Goal: Task Accomplishment & Management: Manage account settings

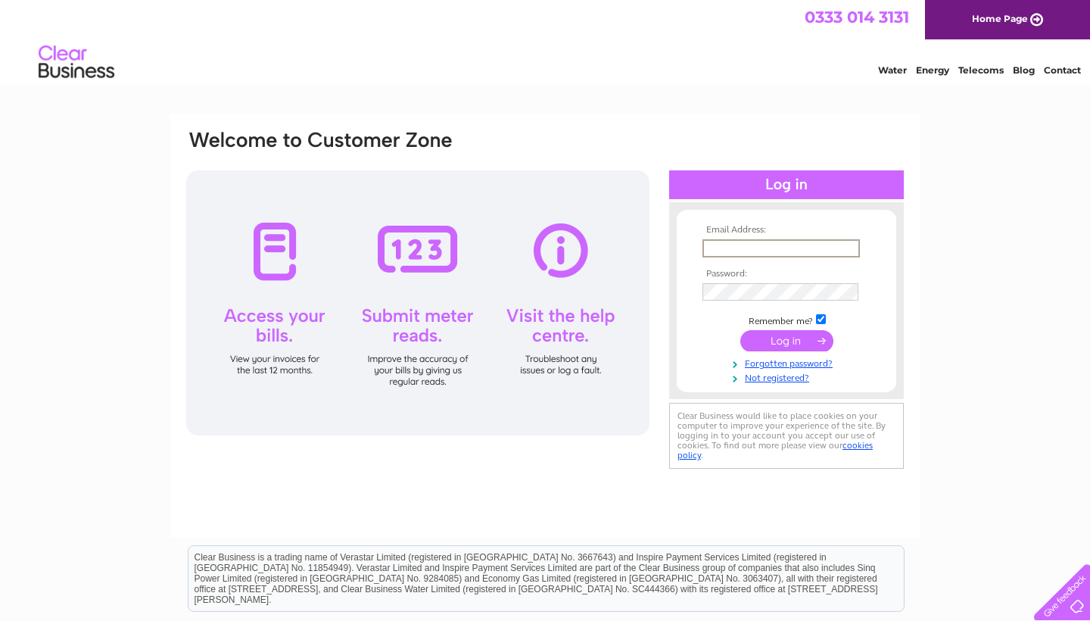
type input "VENKETESH2007@YAHOO.CO.IN"
click at [787, 345] on input "submit" at bounding box center [786, 340] width 93 height 21
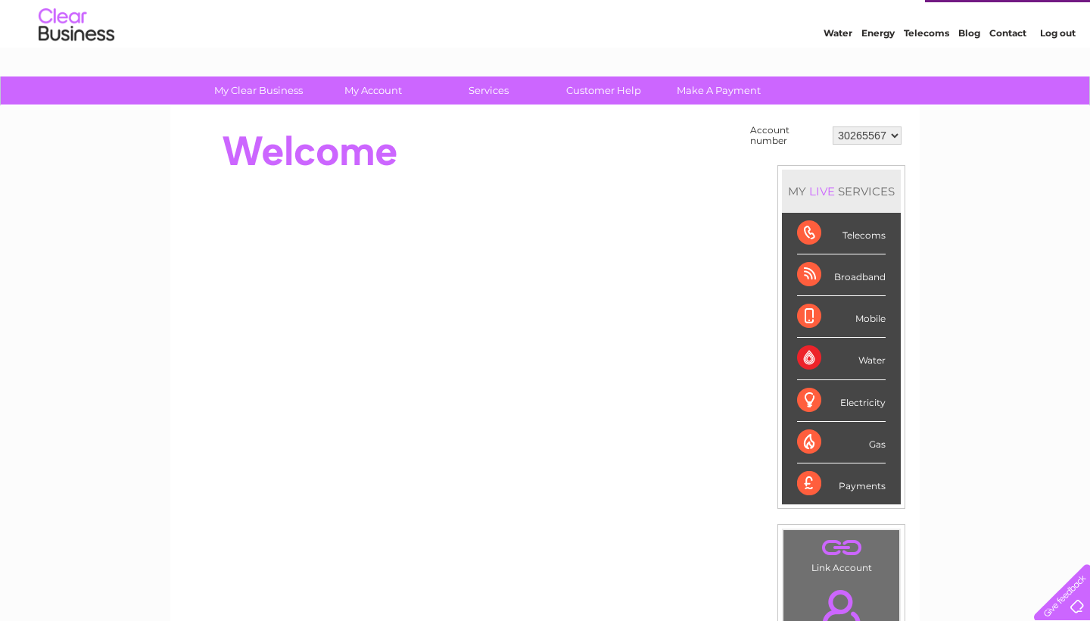
scroll to position [7, 0]
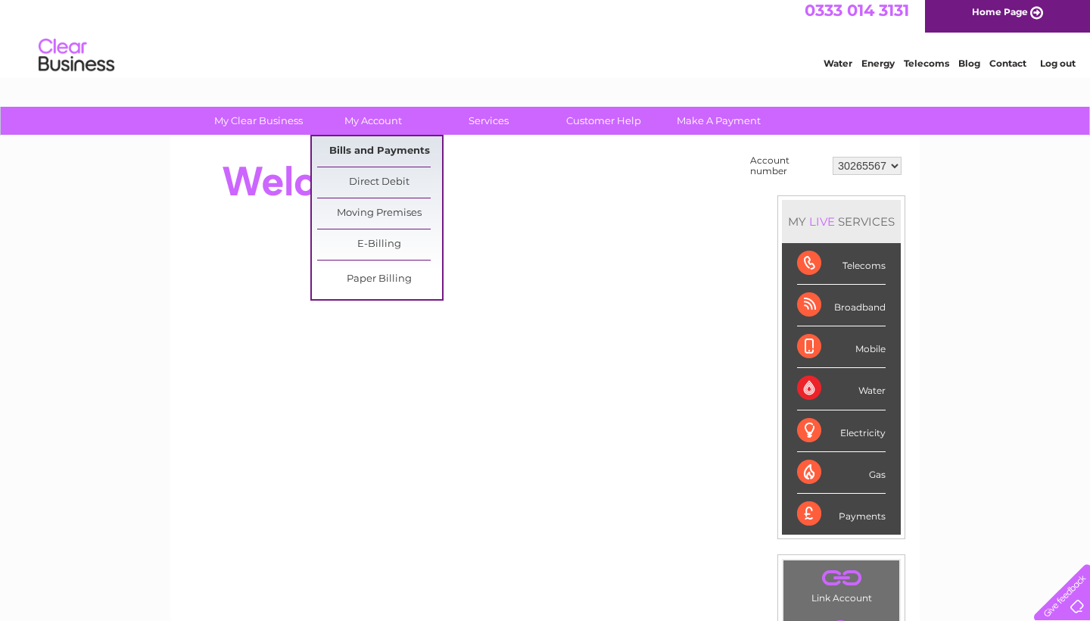
click at [381, 150] on link "Bills and Payments" at bounding box center [379, 151] width 125 height 30
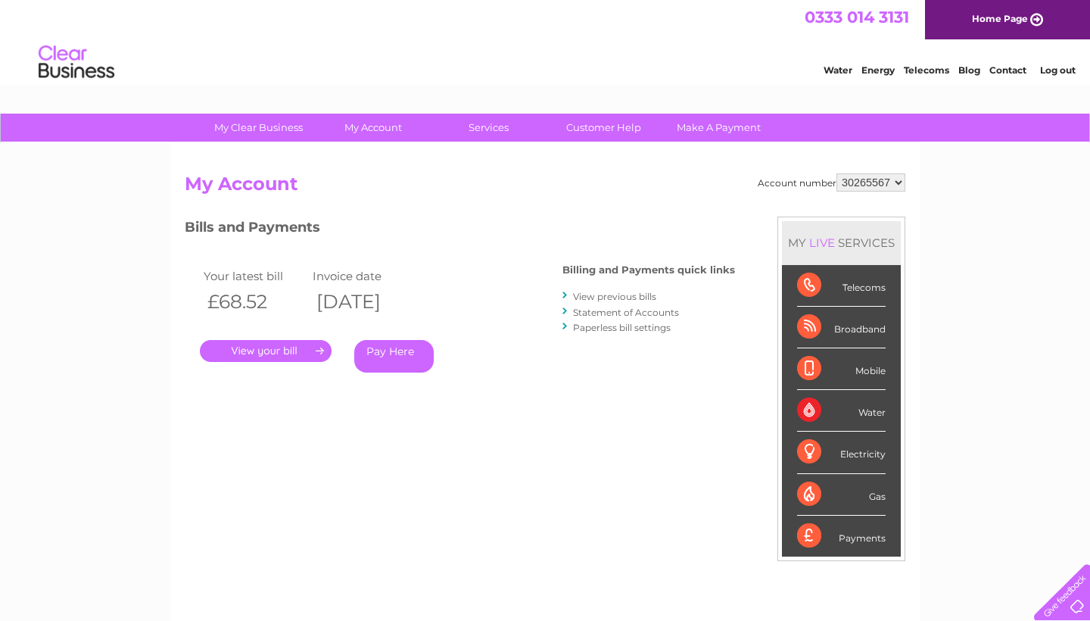
click at [606, 295] on link "View previous bills" at bounding box center [614, 296] width 83 height 11
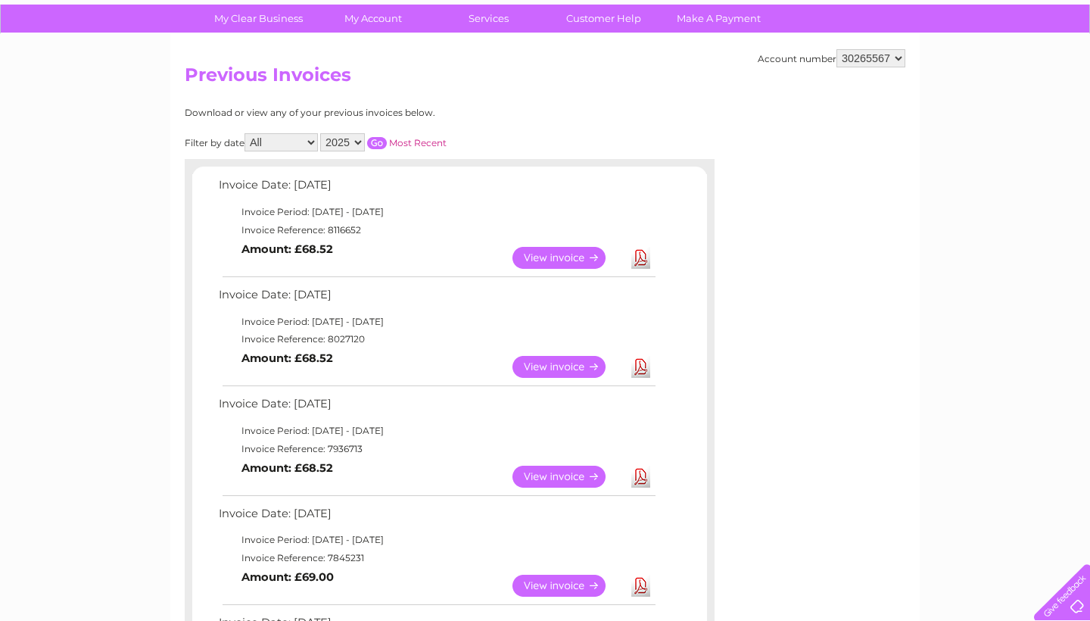
scroll to position [113, 0]
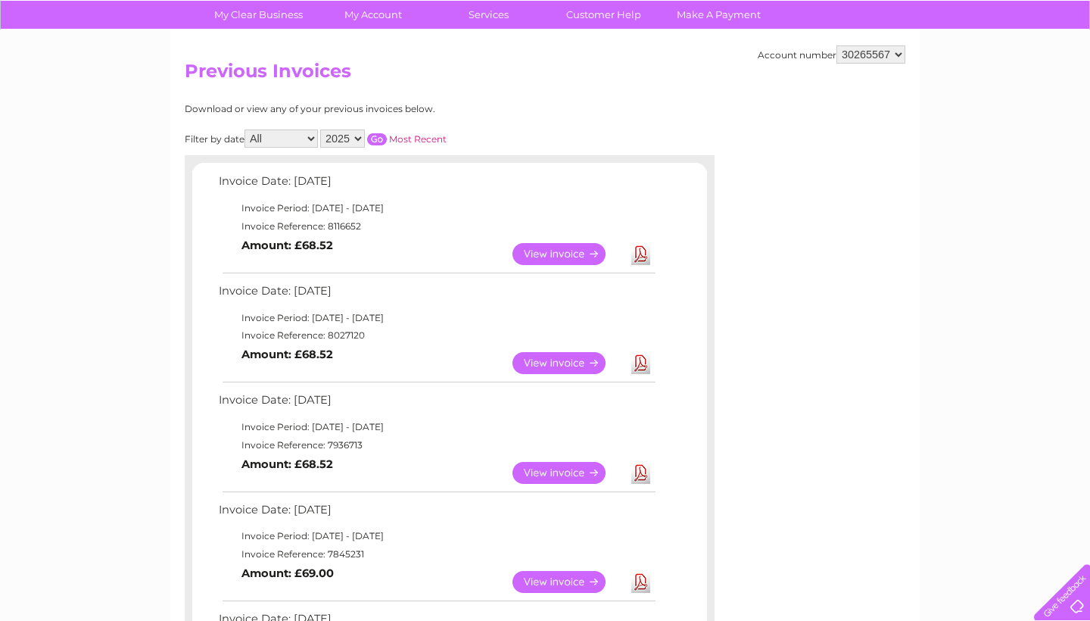
click at [586, 251] on link "View" at bounding box center [568, 254] width 111 height 22
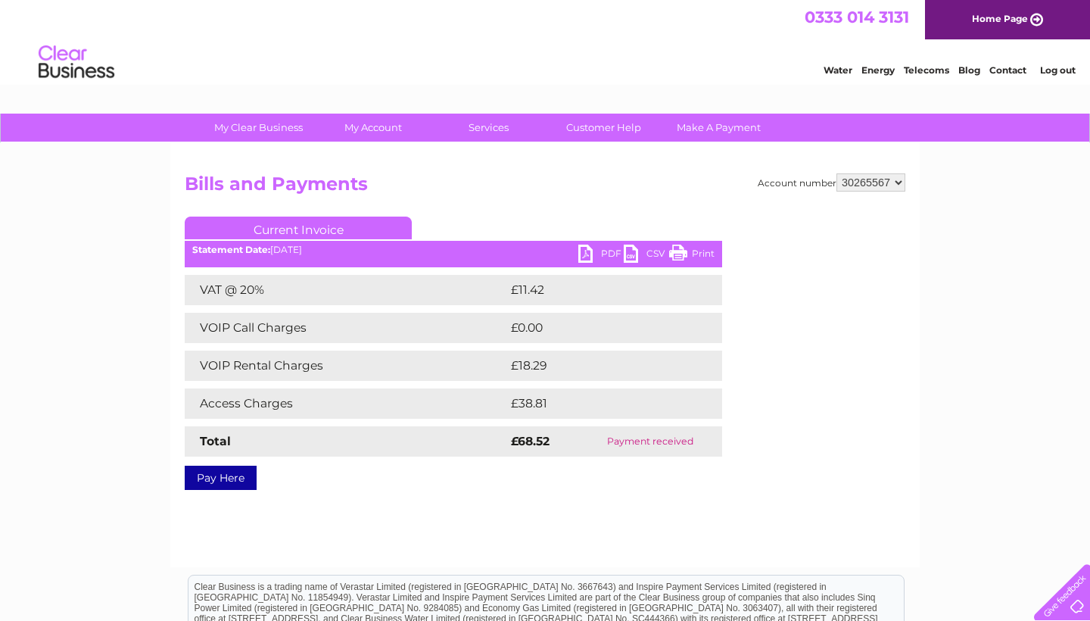
click at [587, 249] on link "PDF" at bounding box center [600, 256] width 45 height 22
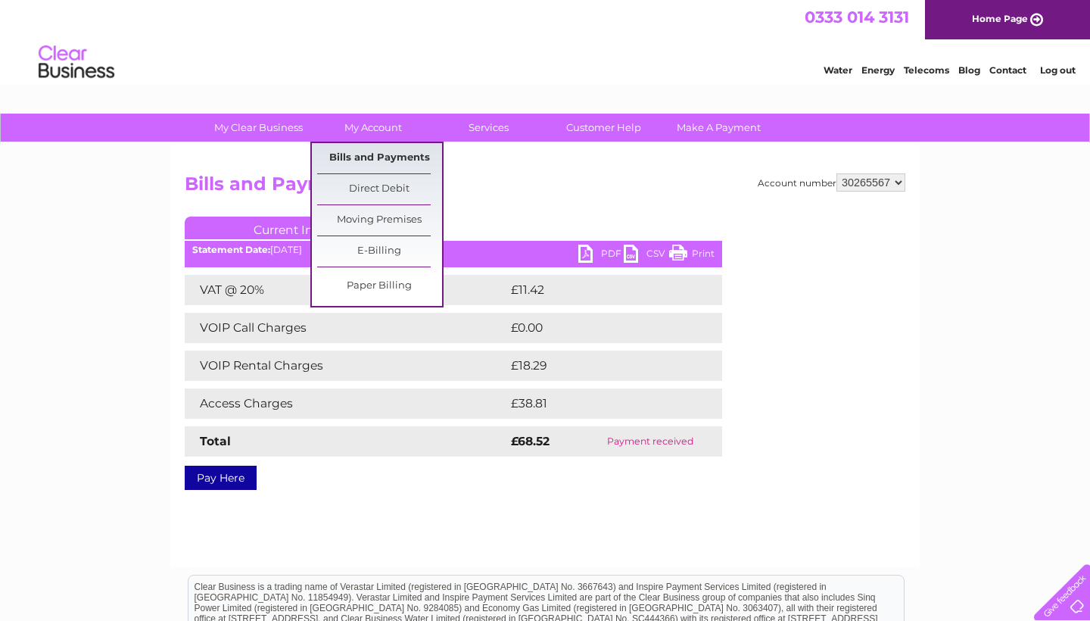
click at [381, 153] on link "Bills and Payments" at bounding box center [379, 158] width 125 height 30
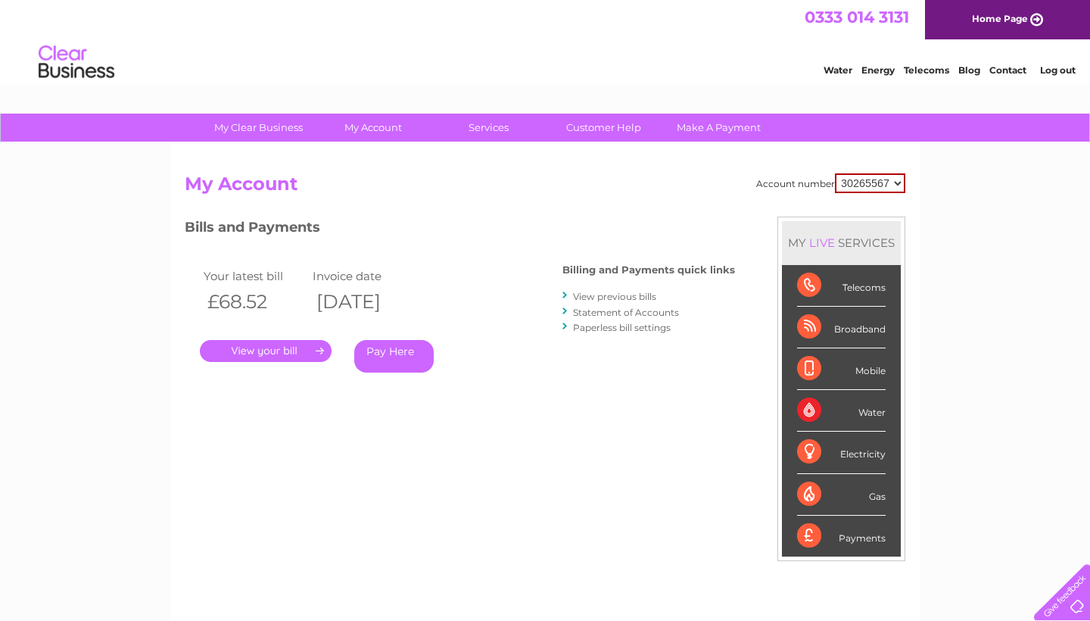
click at [618, 292] on link "View previous bills" at bounding box center [614, 296] width 83 height 11
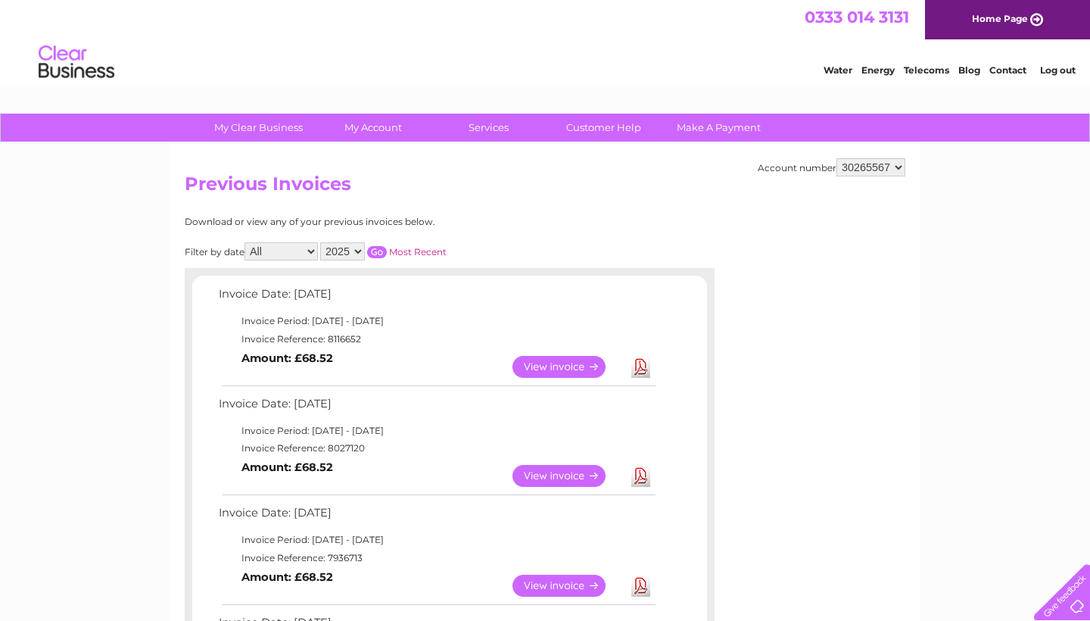
click at [579, 475] on link "View" at bounding box center [568, 476] width 111 height 22
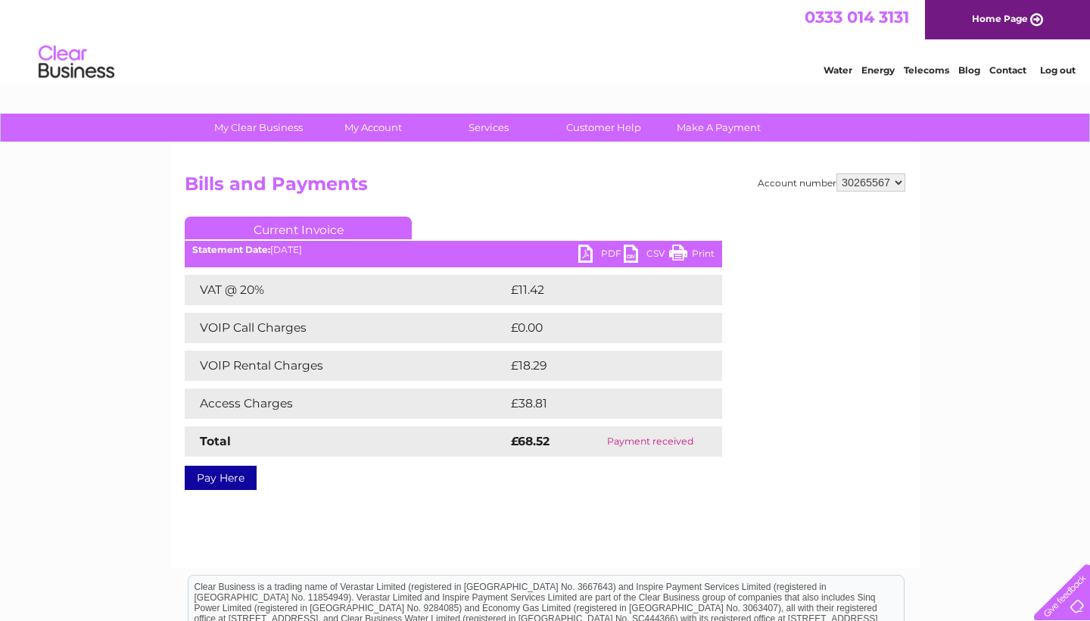
click at [586, 254] on link "PDF" at bounding box center [600, 256] width 45 height 22
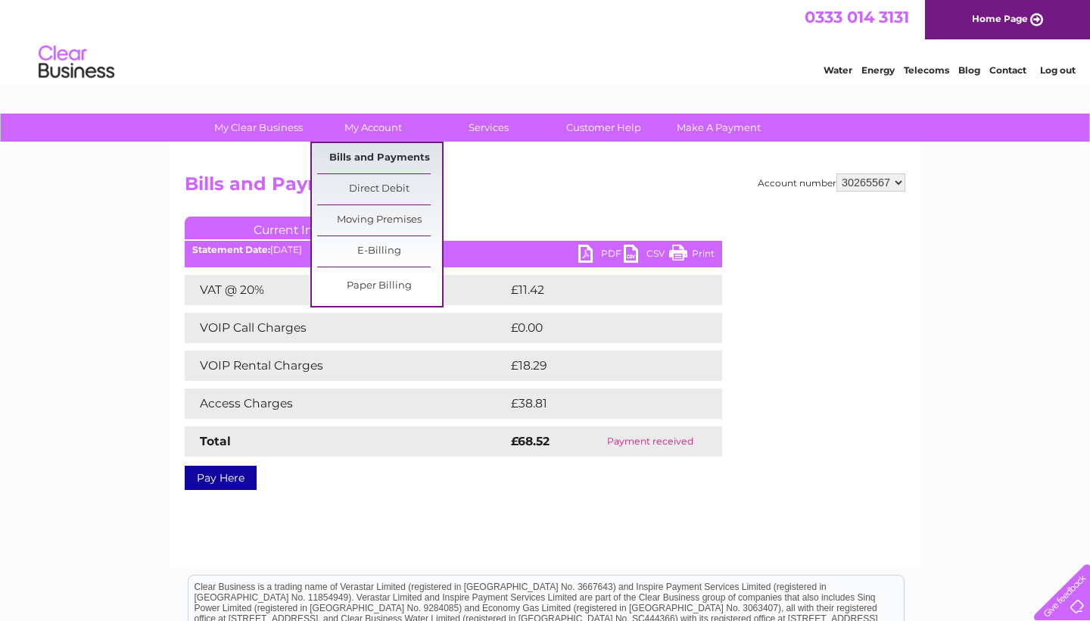
click at [359, 151] on link "Bills and Payments" at bounding box center [379, 158] width 125 height 30
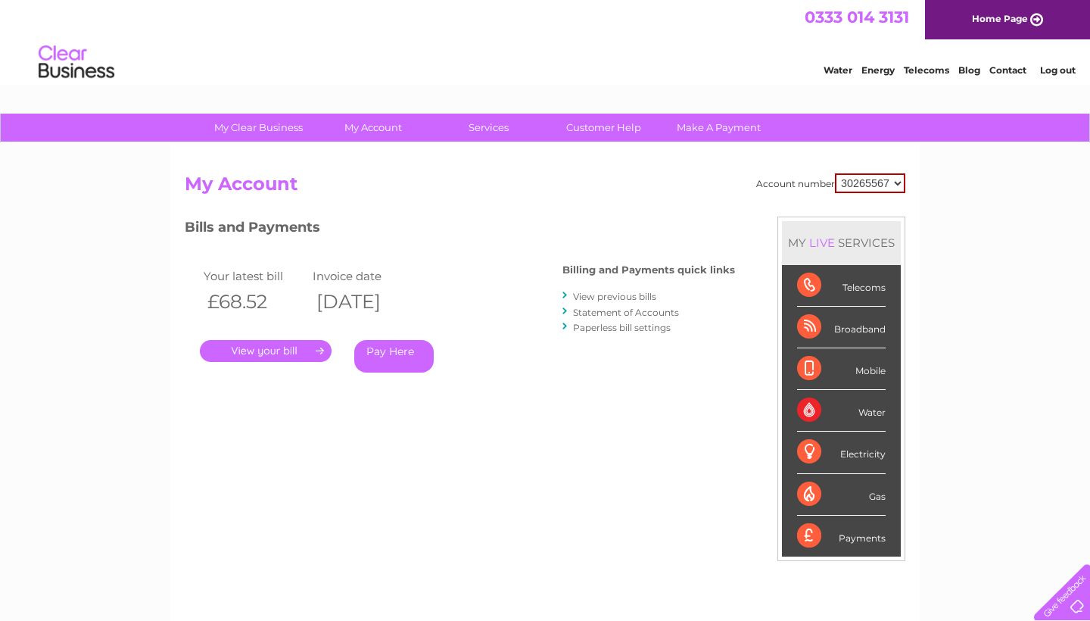
click at [295, 355] on link "." at bounding box center [266, 351] width 132 height 22
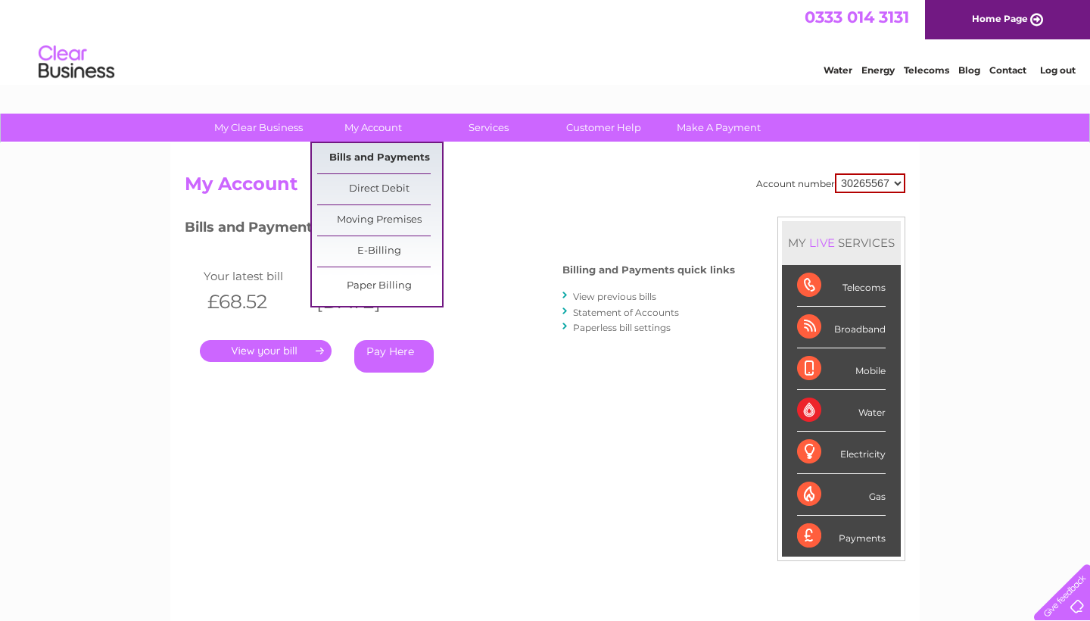
click at [375, 154] on link "Bills and Payments" at bounding box center [379, 158] width 125 height 30
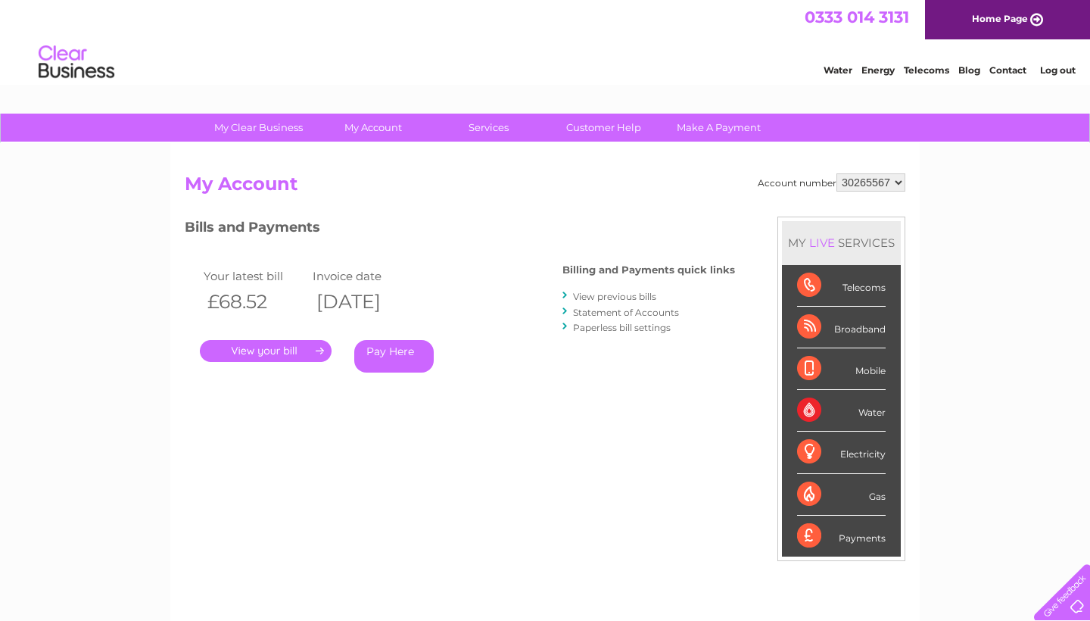
click at [613, 296] on link "View previous bills" at bounding box center [614, 296] width 83 height 11
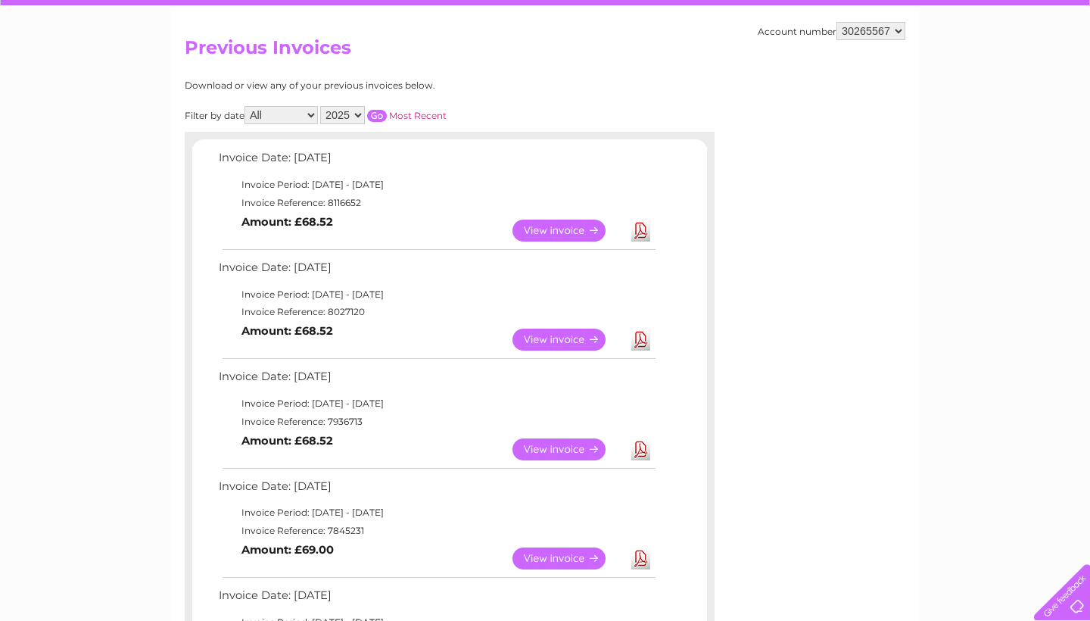
scroll to position [139, 0]
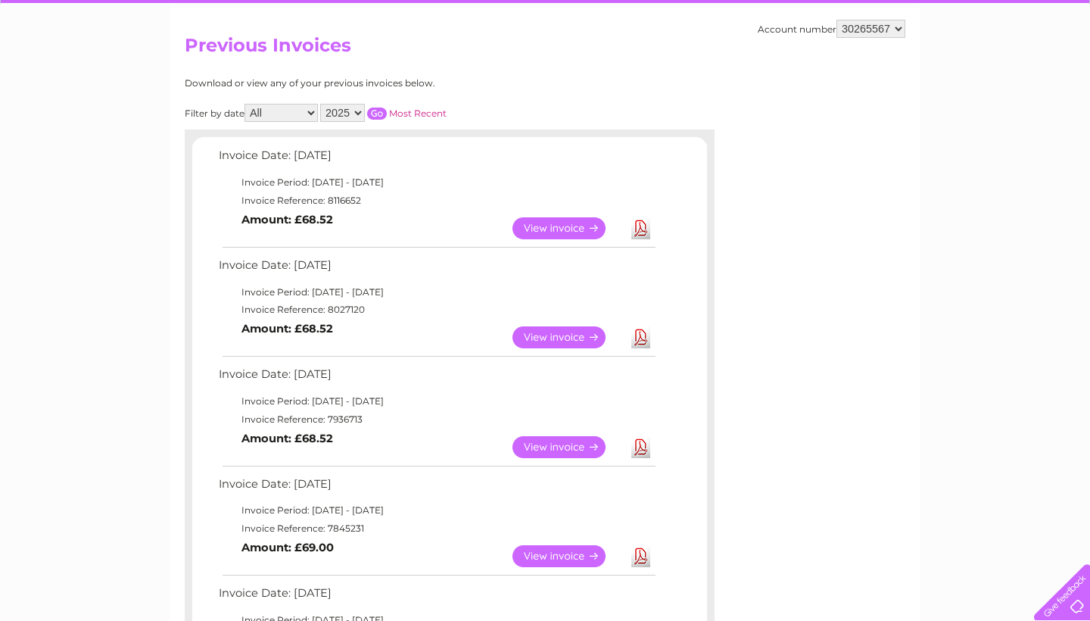
click at [548, 443] on link "View" at bounding box center [568, 447] width 111 height 22
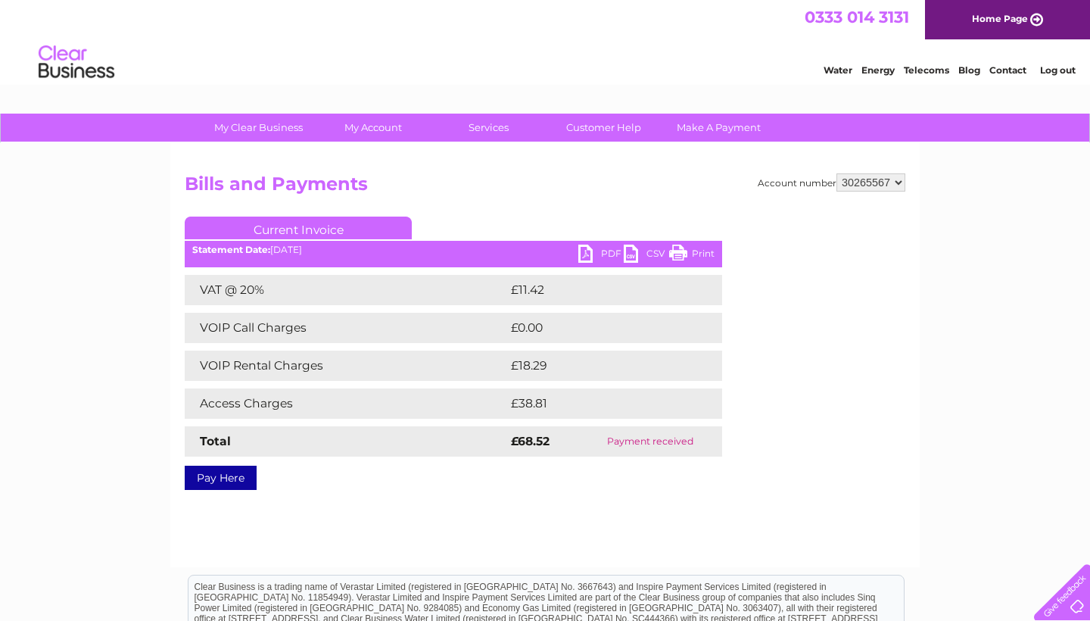
click at [591, 254] on link "PDF" at bounding box center [600, 256] width 45 height 22
